Goal: Information Seeking & Learning: Learn about a topic

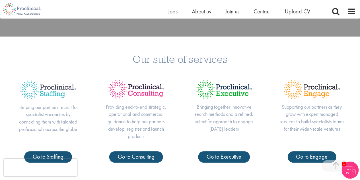
scroll to position [171, 0]
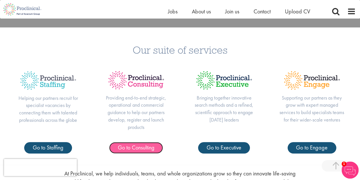
click at [145, 148] on span "Go to Consulting" at bounding box center [136, 146] width 37 height 7
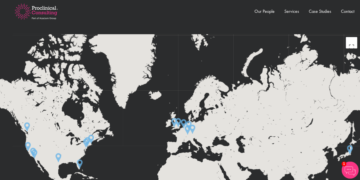
scroll to position [911, 0]
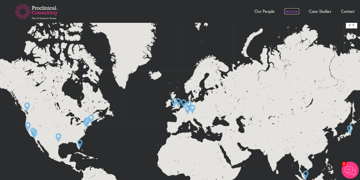
click at [291, 14] on link "Services" at bounding box center [291, 11] width 15 height 6
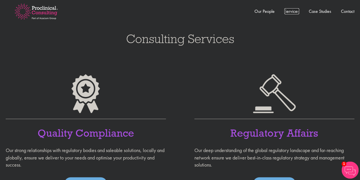
scroll to position [443, 0]
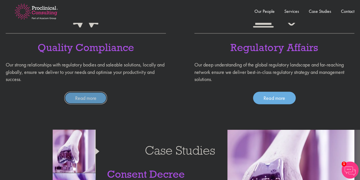
click at [87, 98] on link "Read more" at bounding box center [85, 97] width 43 height 13
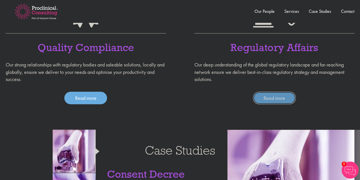
click at [260, 97] on link "Read more" at bounding box center [274, 97] width 43 height 13
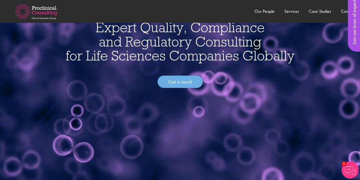
scroll to position [0, 0]
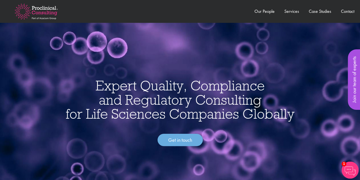
click at [42, 14] on img at bounding box center [36, 11] width 61 height 33
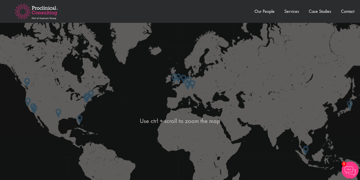
scroll to position [939, 0]
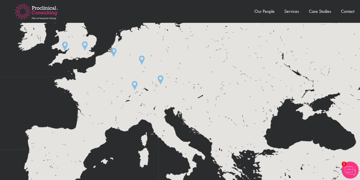
drag, startPoint x: 104, startPoint y: 60, endPoint x: 115, endPoint y: 106, distance: 46.8
click at [115, 106] on div at bounding box center [180, 117] width 360 height 262
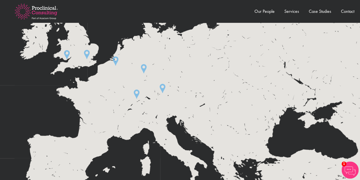
click at [117, 61] on img at bounding box center [115, 61] width 10 height 14
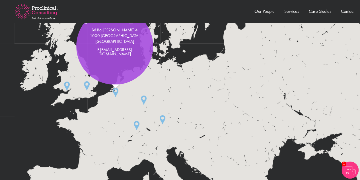
click at [68, 87] on img at bounding box center [67, 86] width 10 height 14
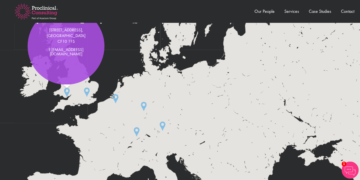
click at [87, 90] on img at bounding box center [87, 92] width 10 height 14
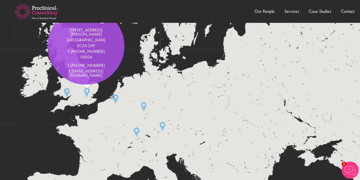
click at [145, 109] on img at bounding box center [144, 107] width 10 height 14
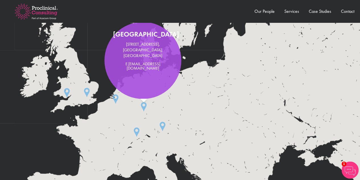
click at [163, 128] on img at bounding box center [162, 126] width 10 height 14
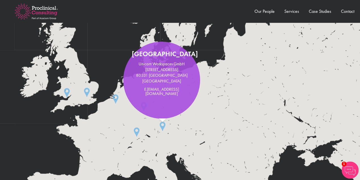
click at [135, 134] on img at bounding box center [136, 132] width 10 height 14
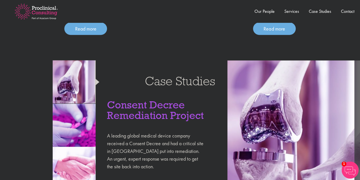
scroll to position [598, 0]
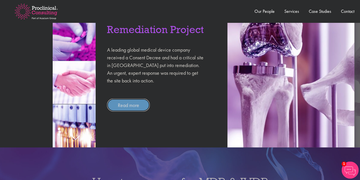
click at [139, 104] on link "Read more" at bounding box center [128, 104] width 43 height 13
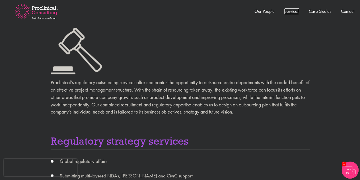
scroll to position [168, 0]
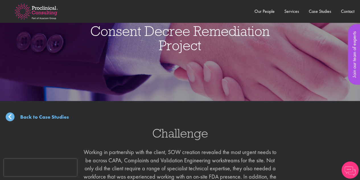
scroll to position [85, 0]
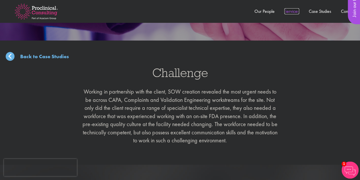
click at [297, 13] on link "Services" at bounding box center [291, 11] width 15 height 6
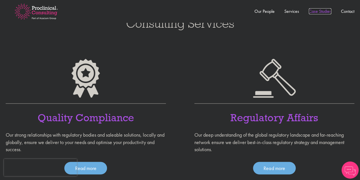
click at [316, 12] on link "Case Studies" at bounding box center [320, 11] width 22 height 6
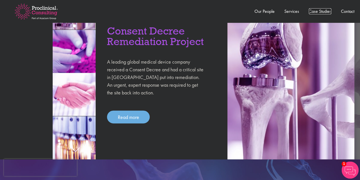
scroll to position [585, 0]
